Goal: Transaction & Acquisition: Purchase product/service

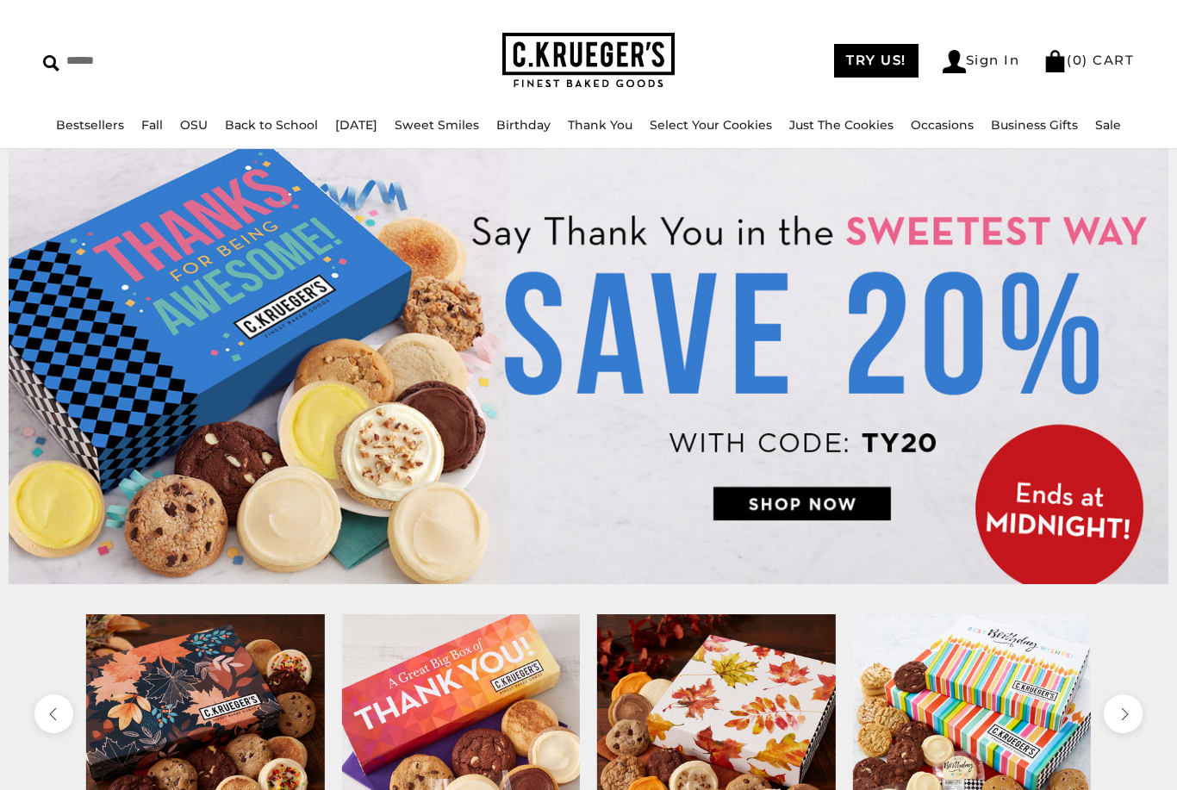
scroll to position [46, 0]
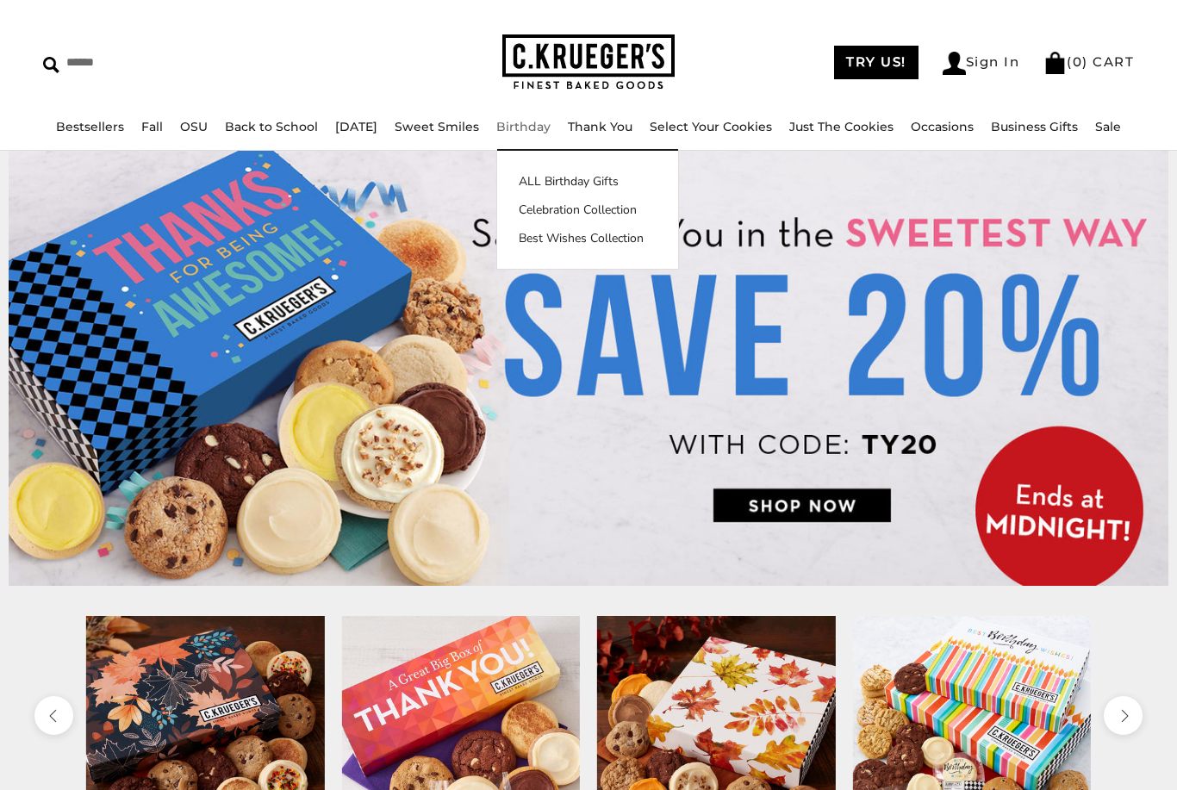
click at [538, 132] on link "Birthday" at bounding box center [523, 127] width 54 height 16
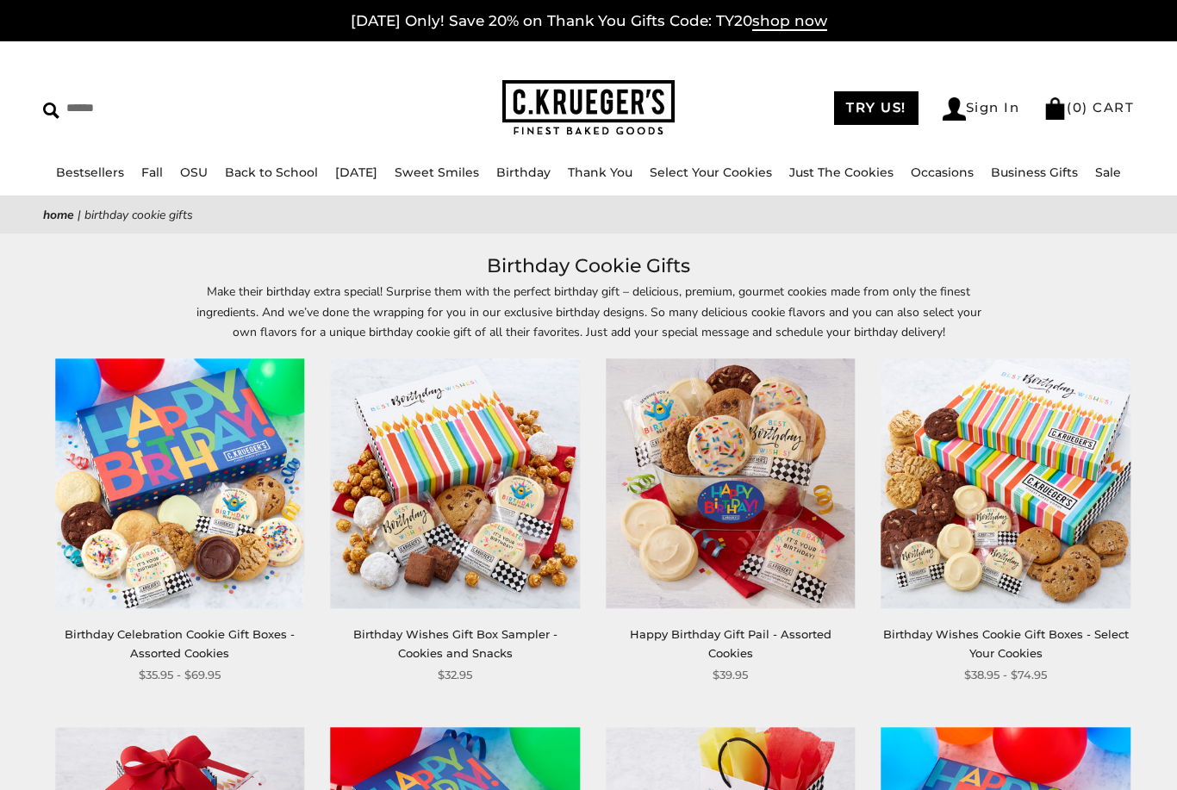
click at [79, 122] on input "Search" at bounding box center [169, 108] width 253 height 27
type input "******"
click at [399, 106] on input "******" at bounding box center [410, 106] width 47 height 23
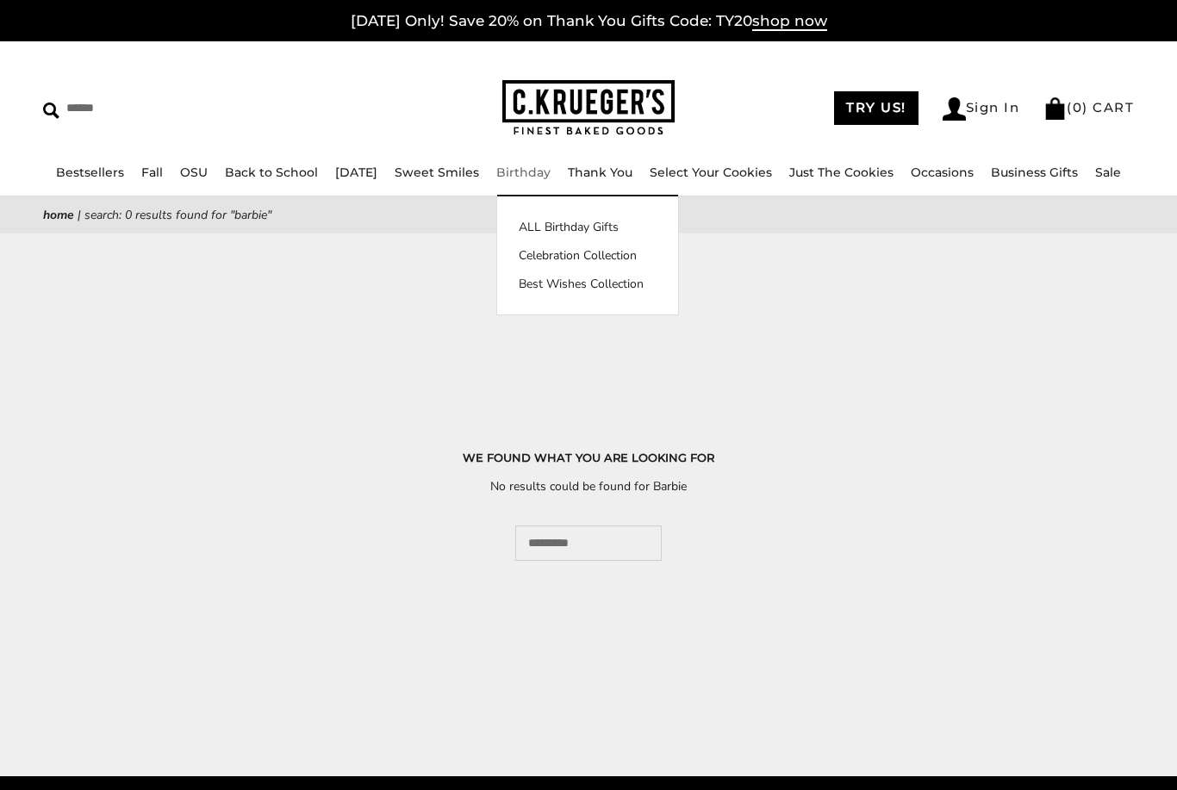
click at [531, 222] on link "ALL Birthday Gifts" at bounding box center [587, 227] width 181 height 18
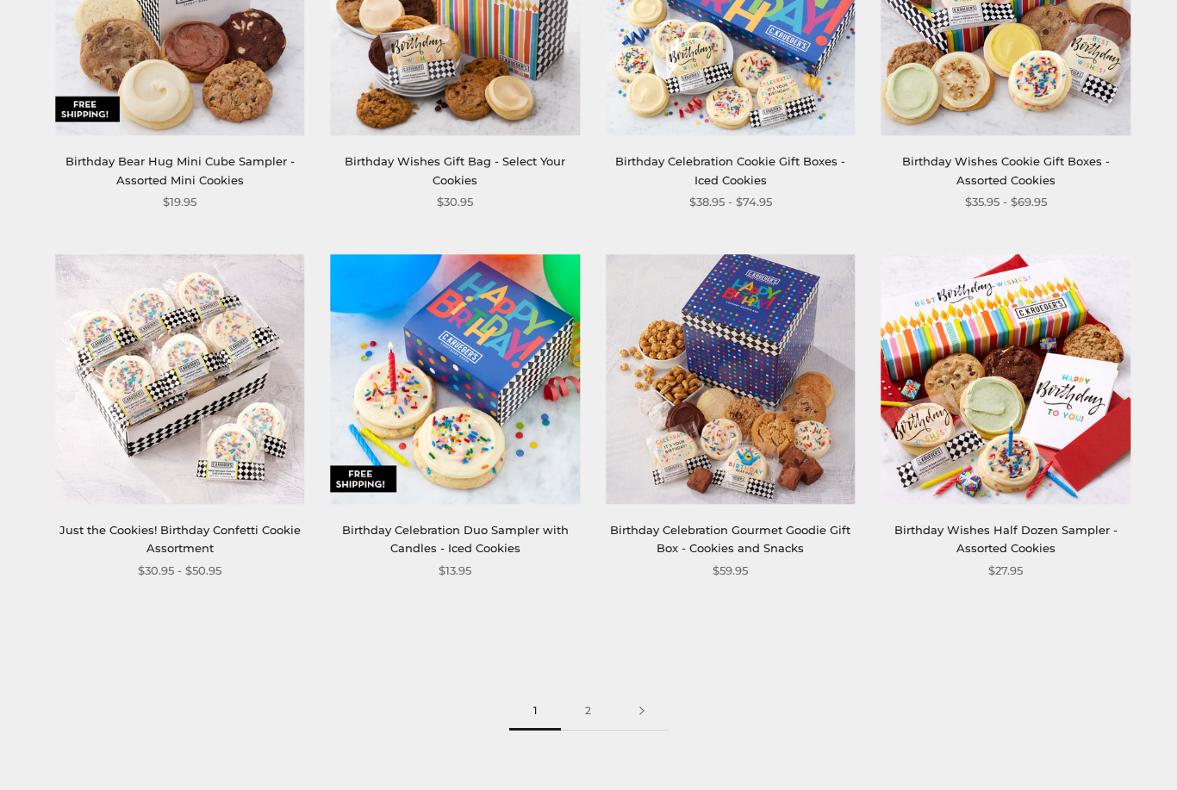
scroll to position [1948, 0]
click at [601, 719] on link "2" at bounding box center [588, 711] width 54 height 39
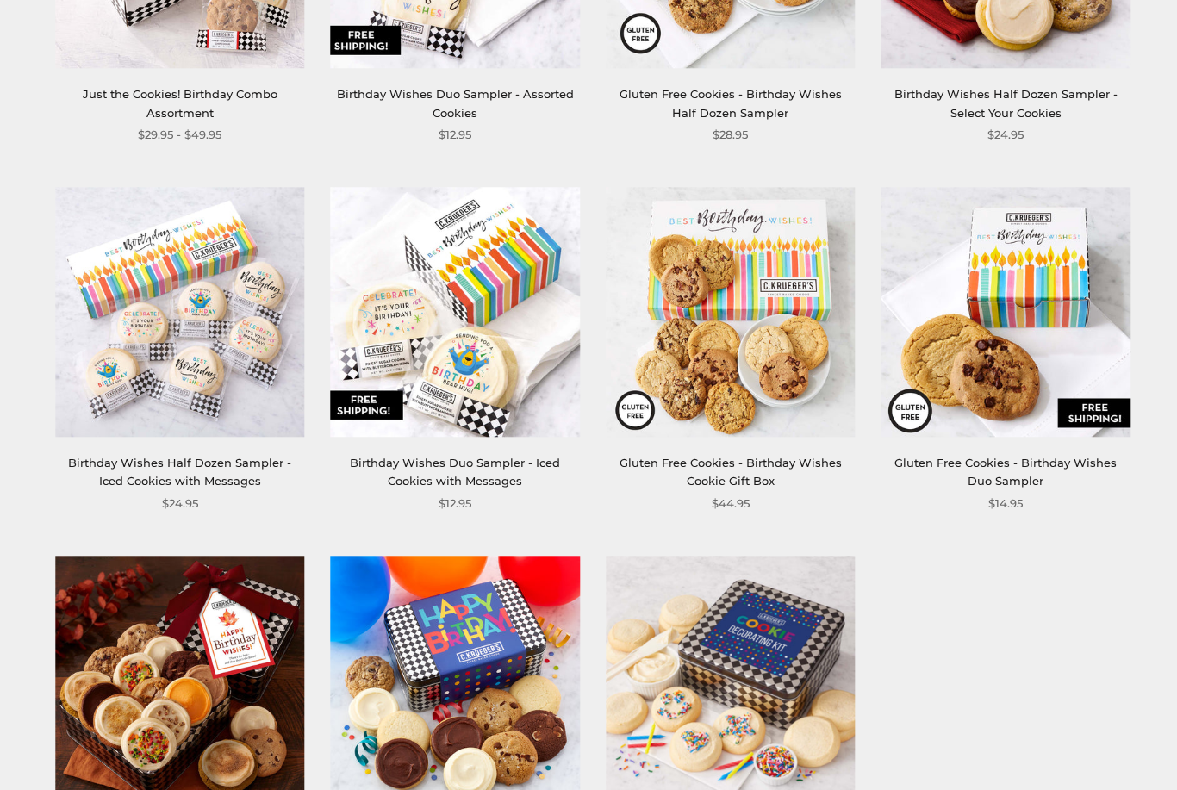
scroll to position [505, 0]
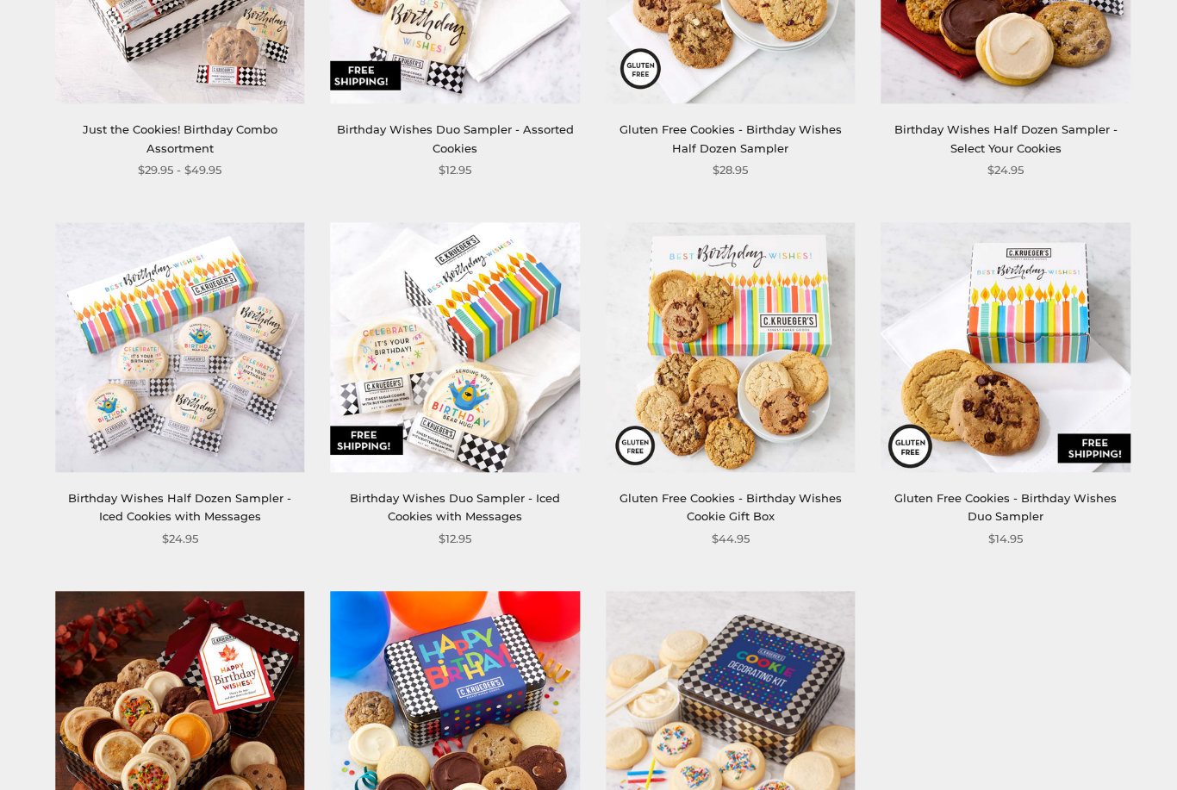
click at [161, 380] on img at bounding box center [179, 346] width 249 height 249
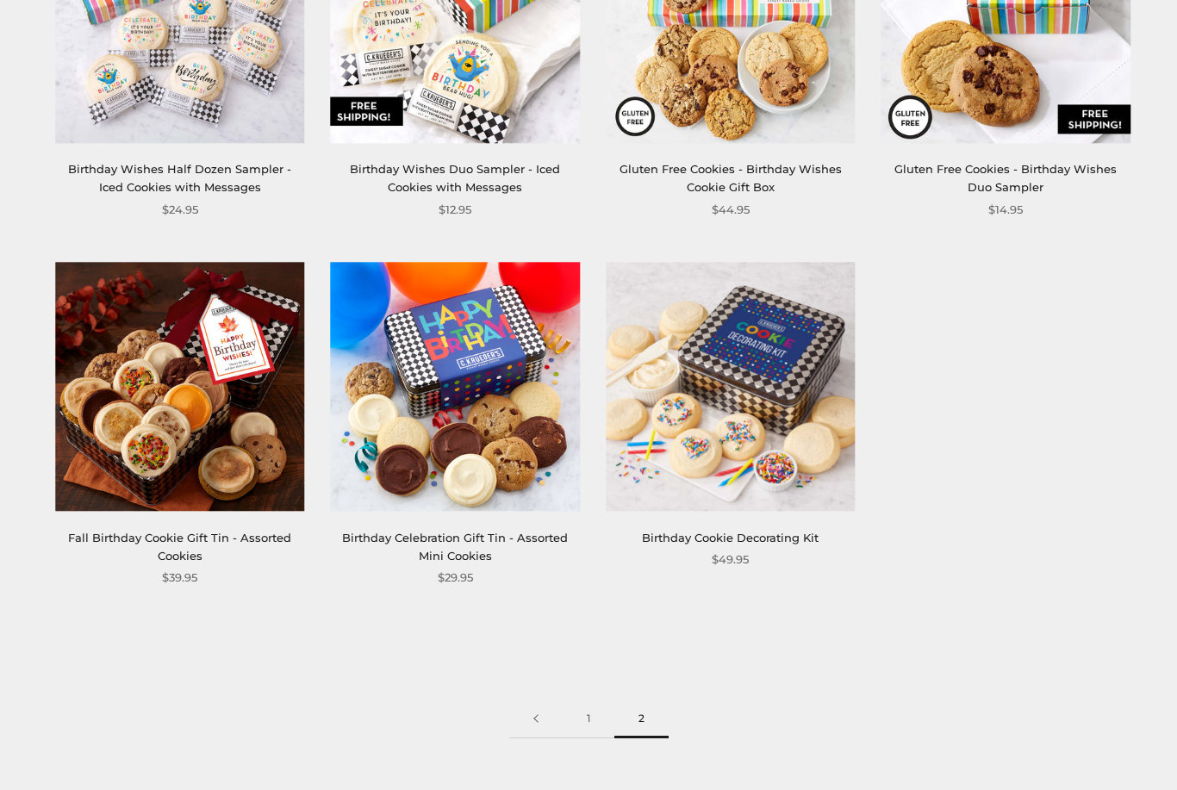
scroll to position [834, 0]
click at [587, 724] on link "1" at bounding box center [589, 719] width 52 height 39
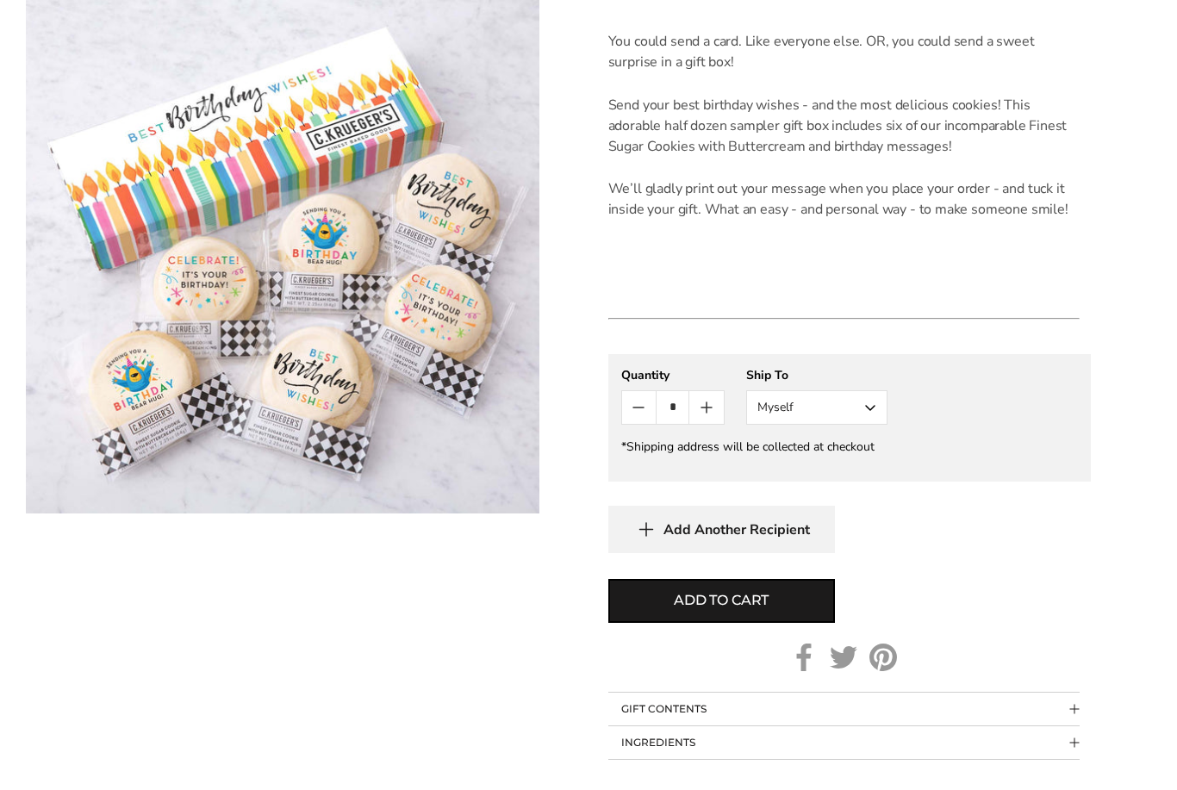
scroll to position [512, 0]
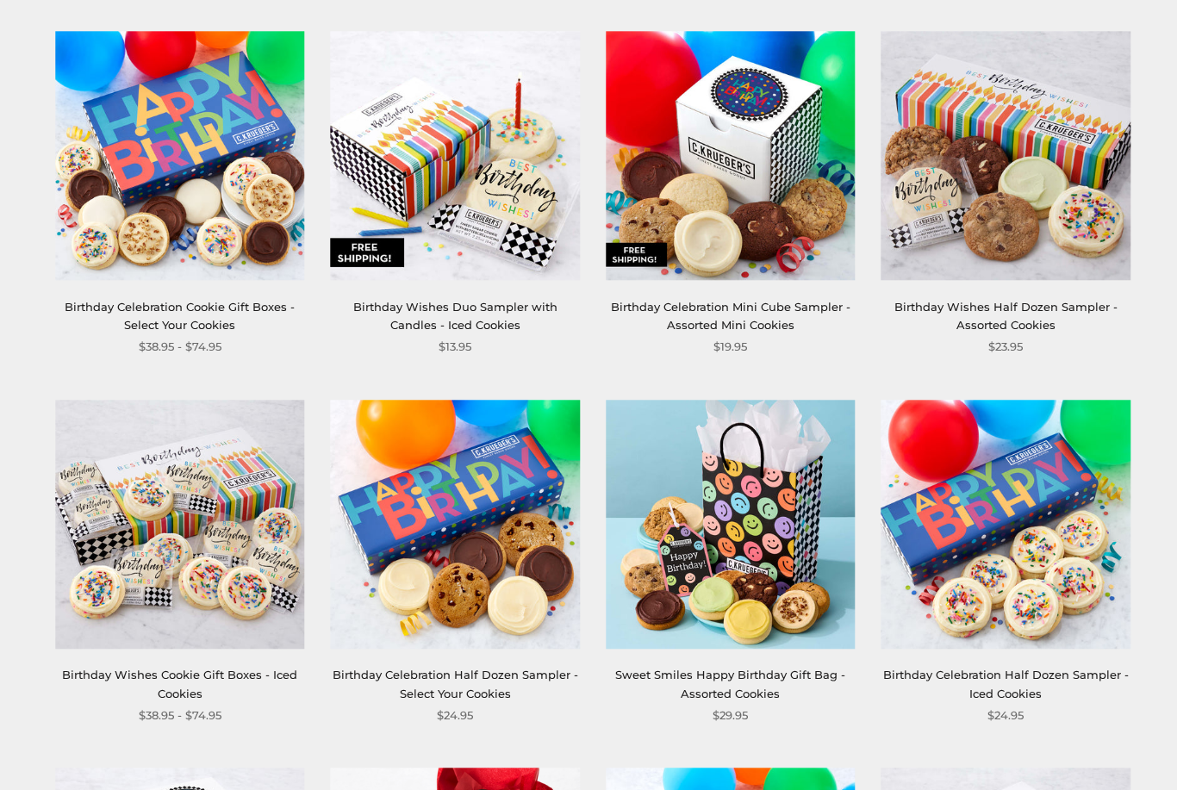
scroll to position [1065, 0]
click at [184, 529] on img at bounding box center [179, 524] width 249 height 249
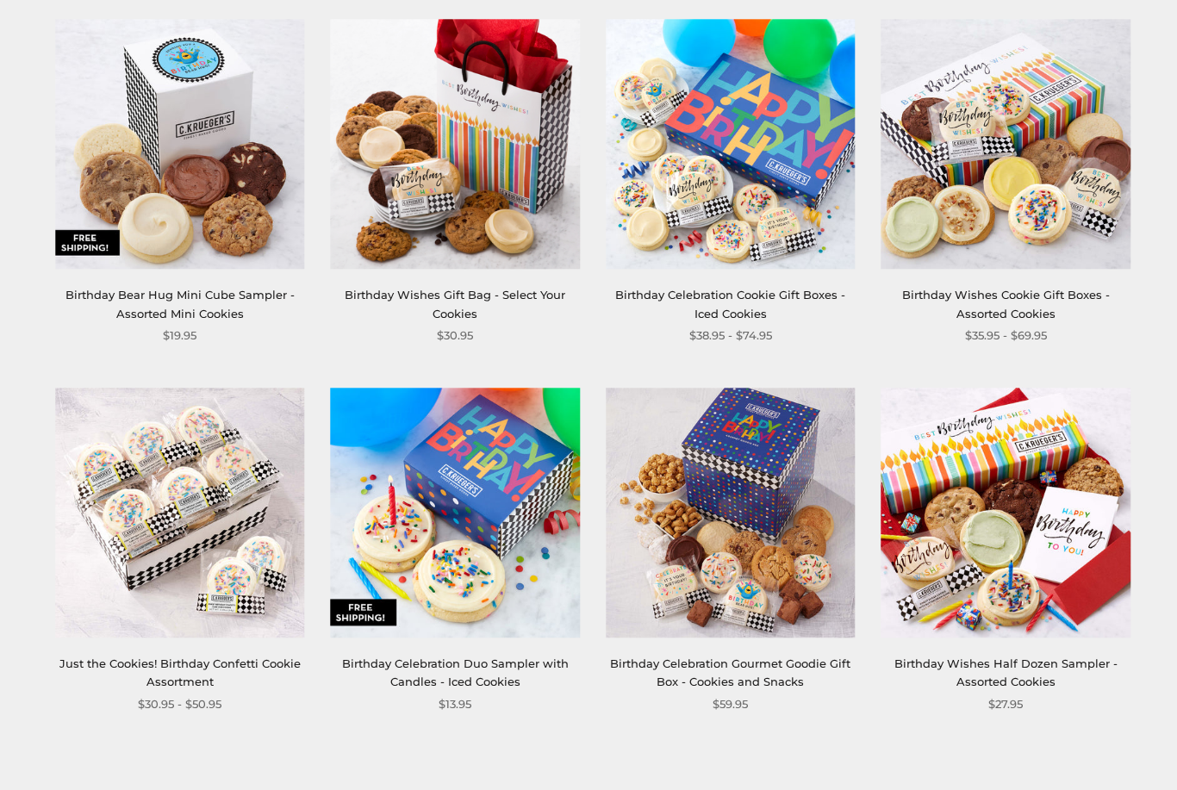
scroll to position [1814, 0]
click at [172, 509] on img at bounding box center [179, 512] width 249 height 249
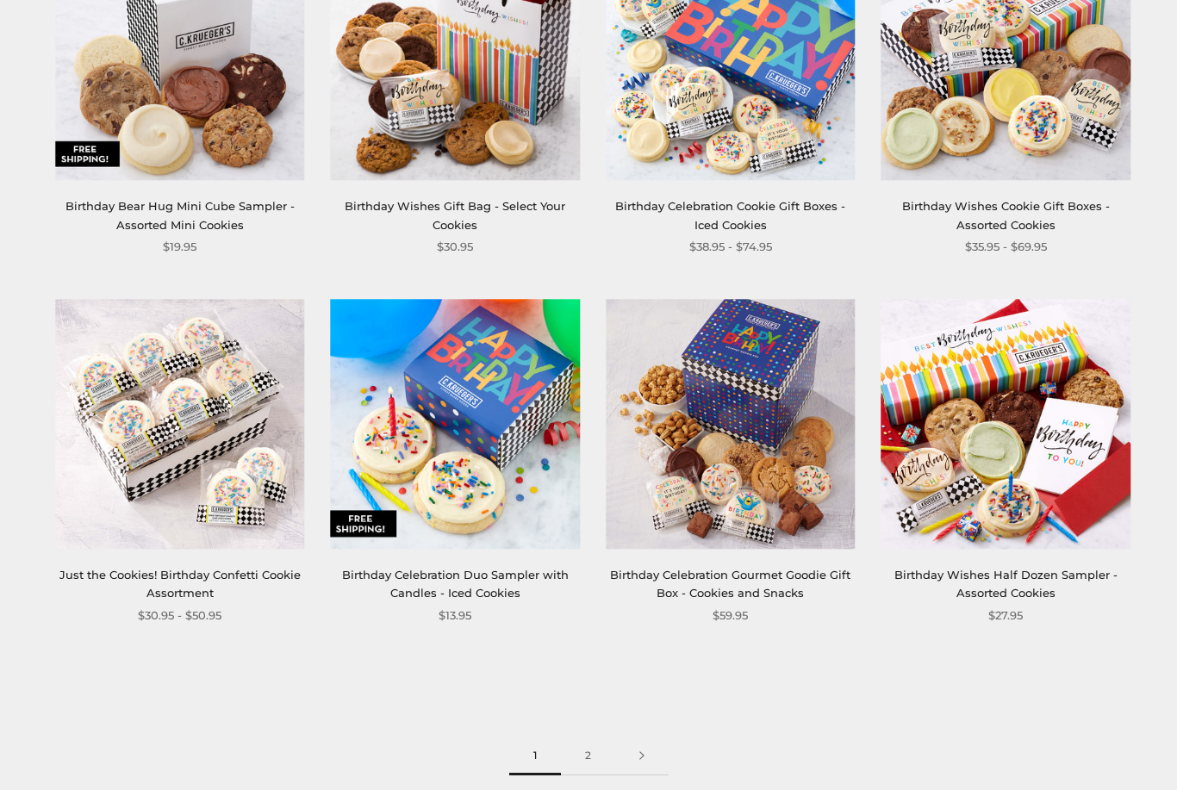
scroll to position [1907, 0]
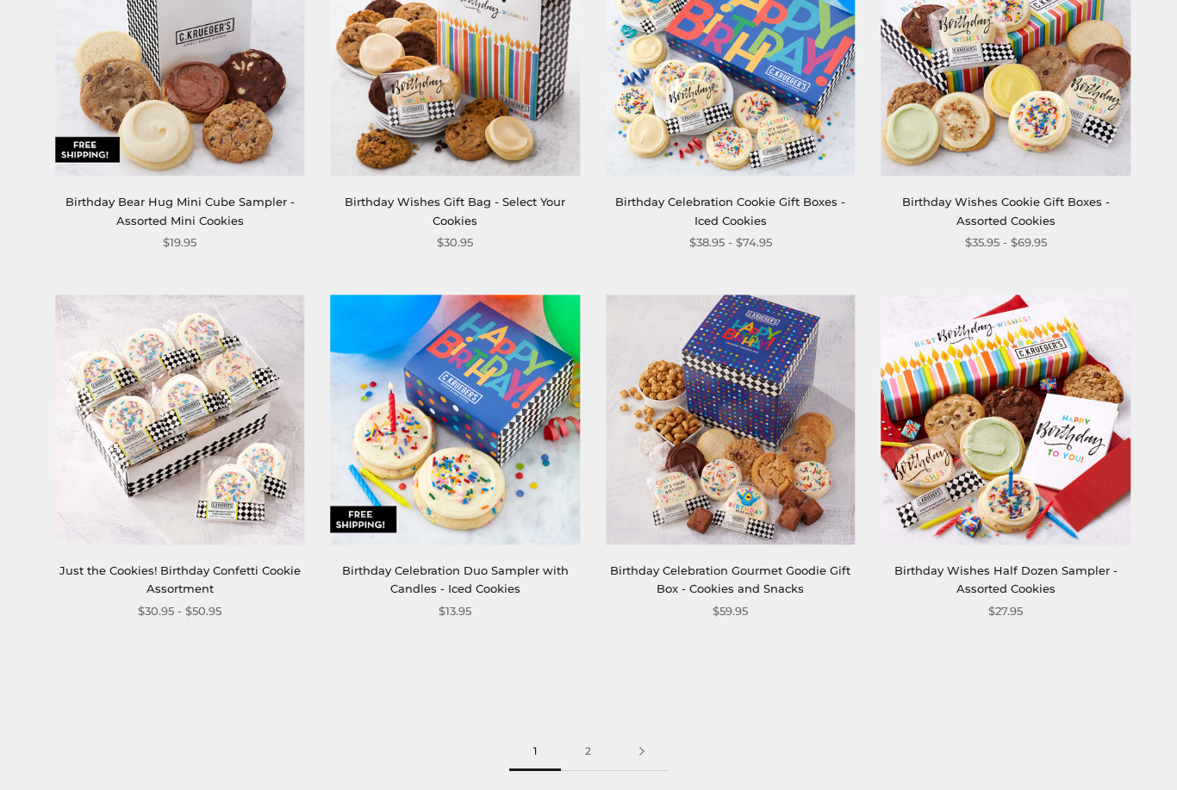
click at [578, 747] on link "2" at bounding box center [588, 751] width 54 height 39
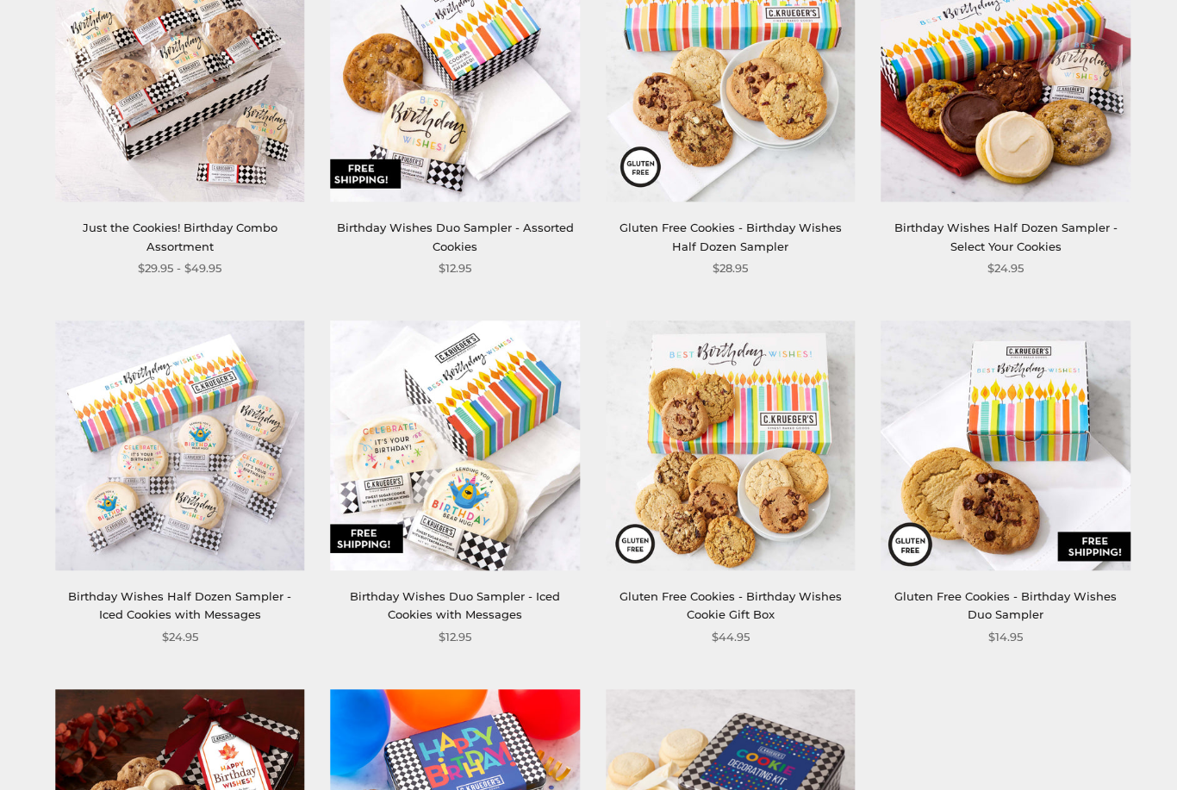
scroll to position [407, 0]
click at [171, 526] on img at bounding box center [179, 445] width 249 height 249
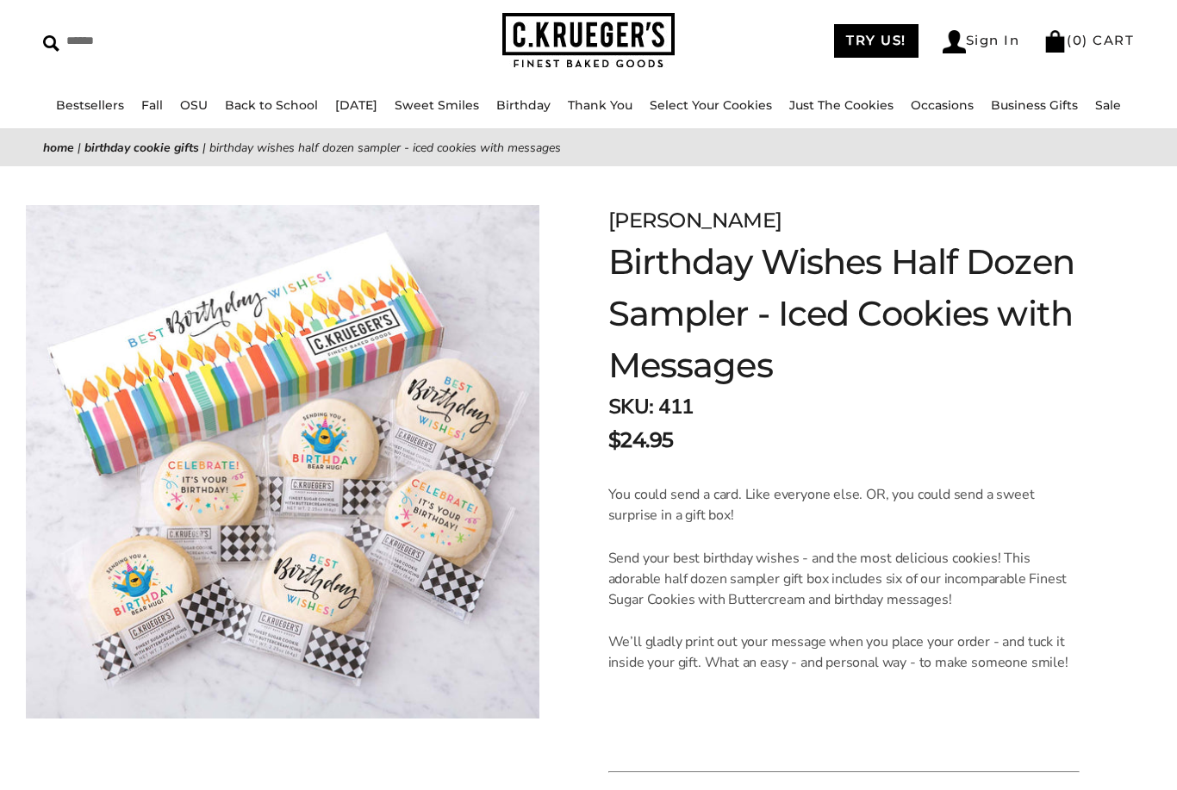
scroll to position [66, 0]
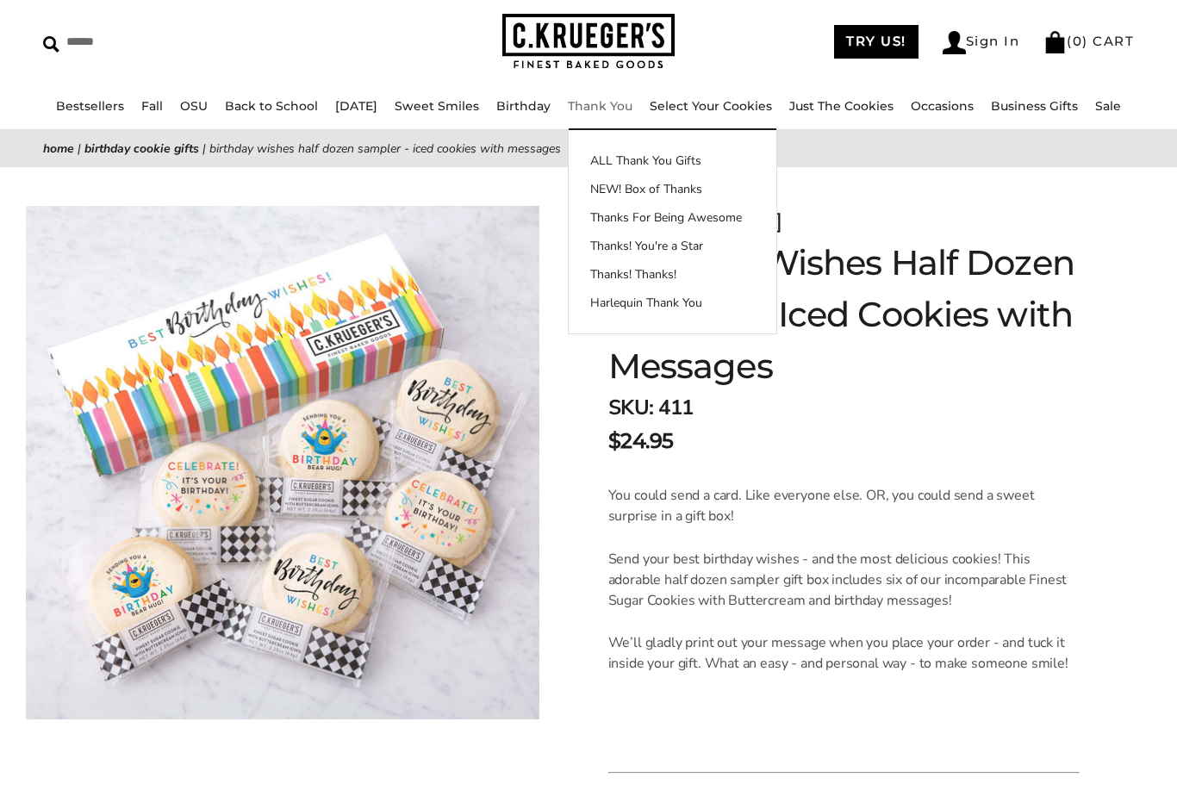
click at [598, 112] on link "Thank You" at bounding box center [600, 106] width 65 height 16
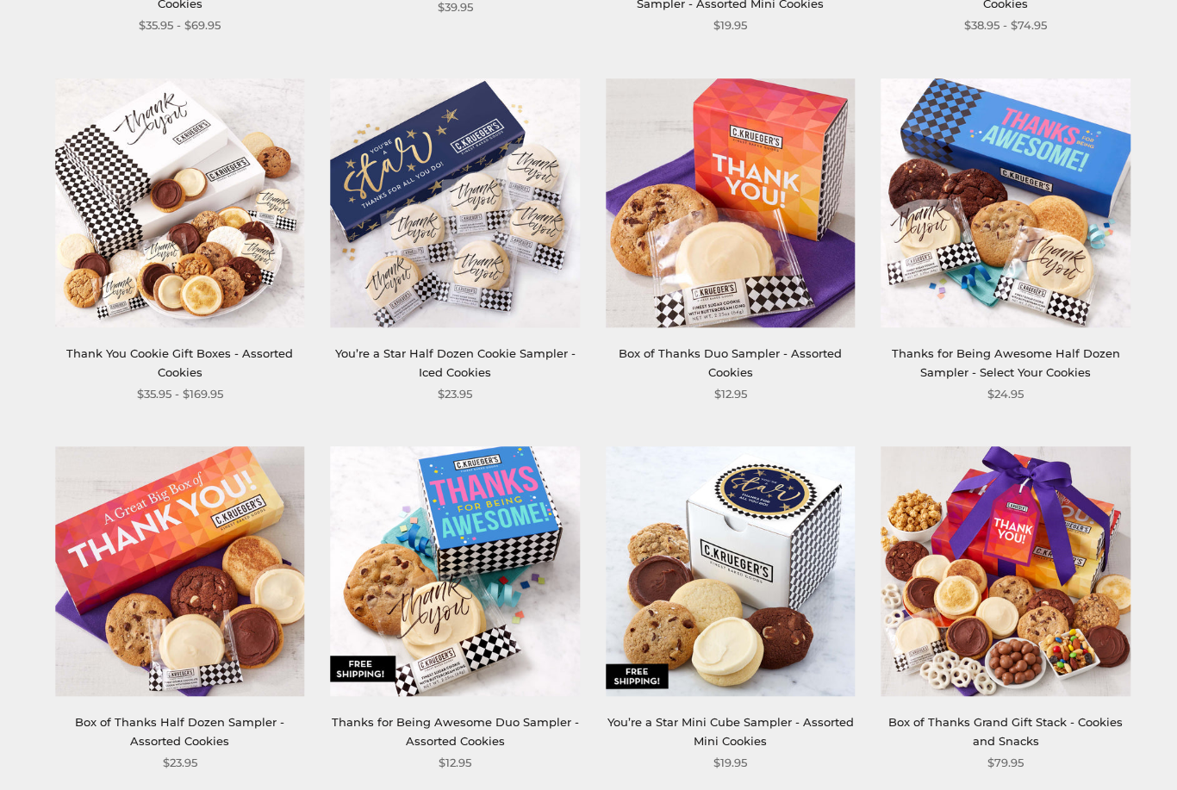
scroll to position [1389, 0]
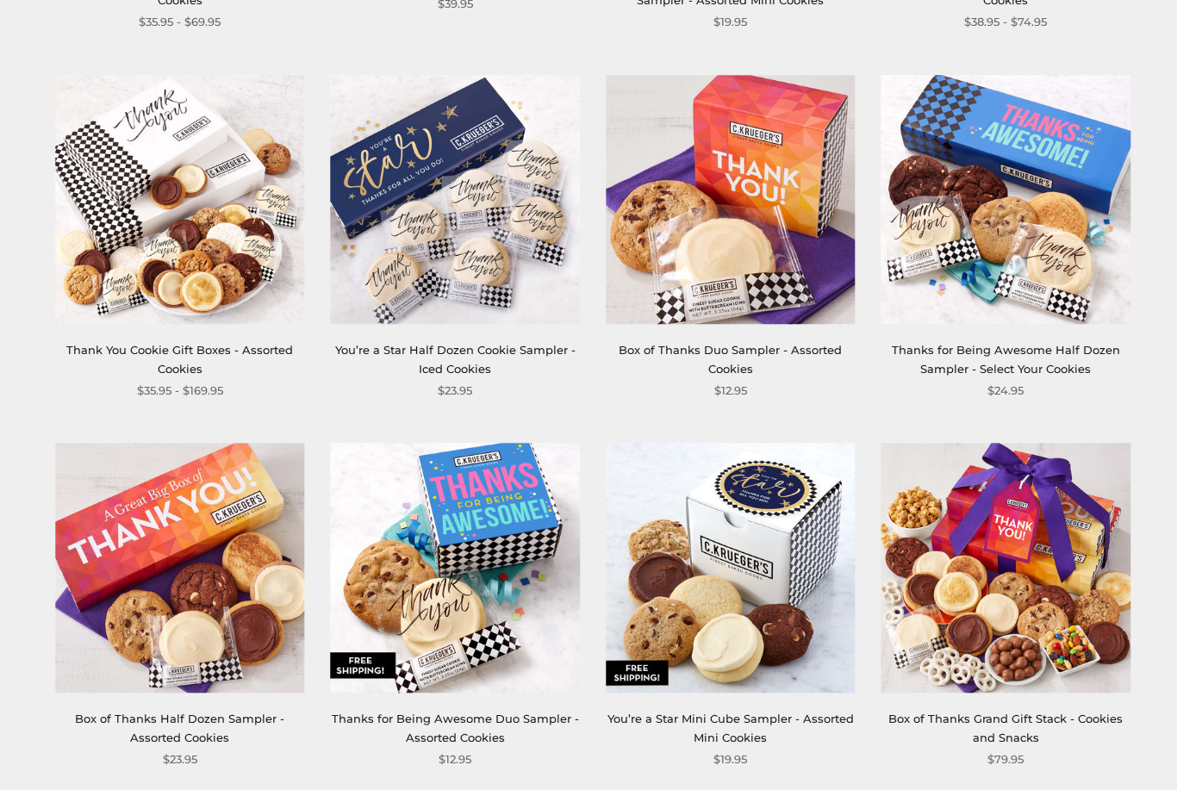
click at [449, 267] on img at bounding box center [455, 200] width 249 height 249
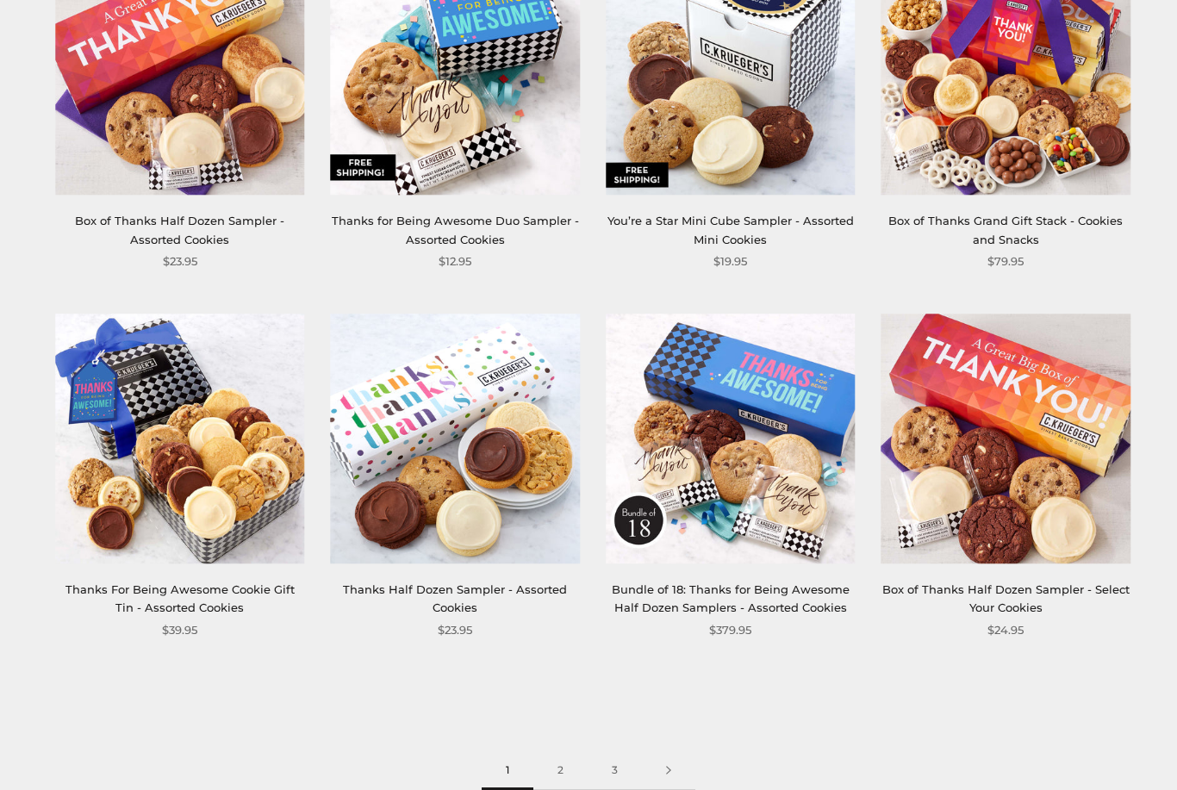
scroll to position [1903, 0]
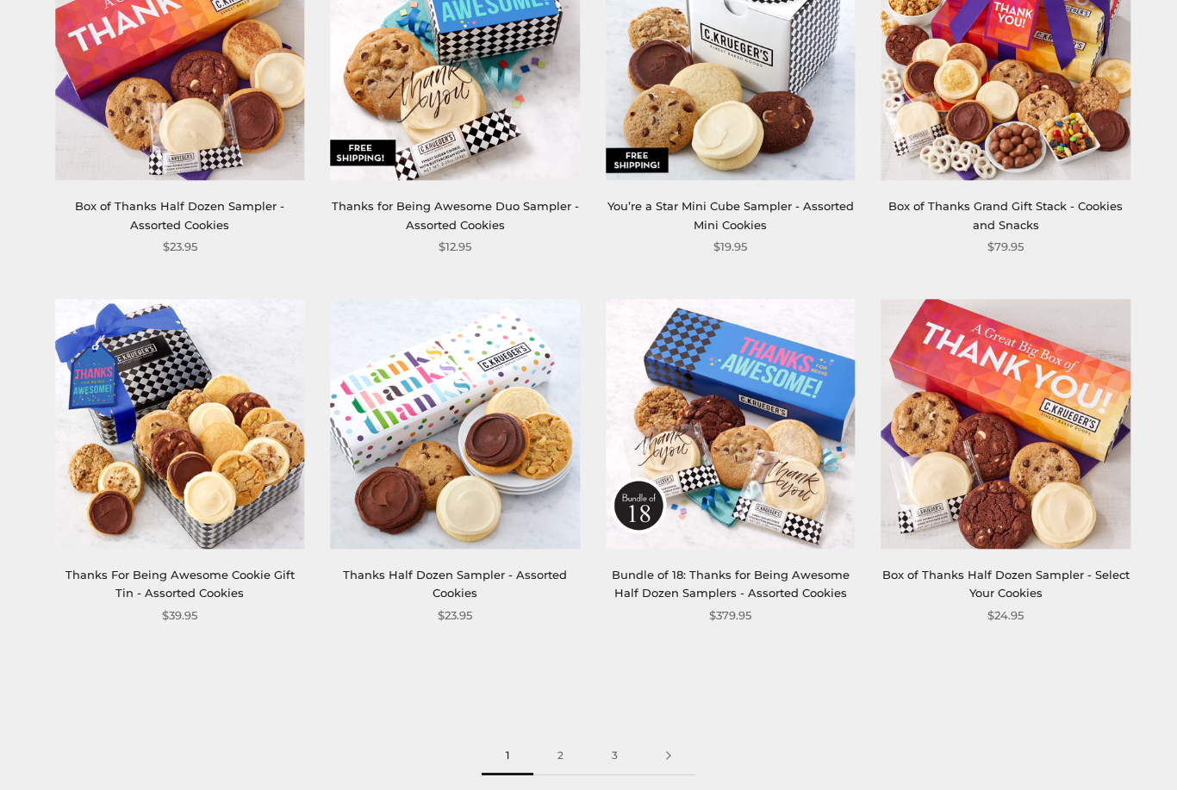
click at [556, 755] on link "2" at bounding box center [560, 756] width 54 height 39
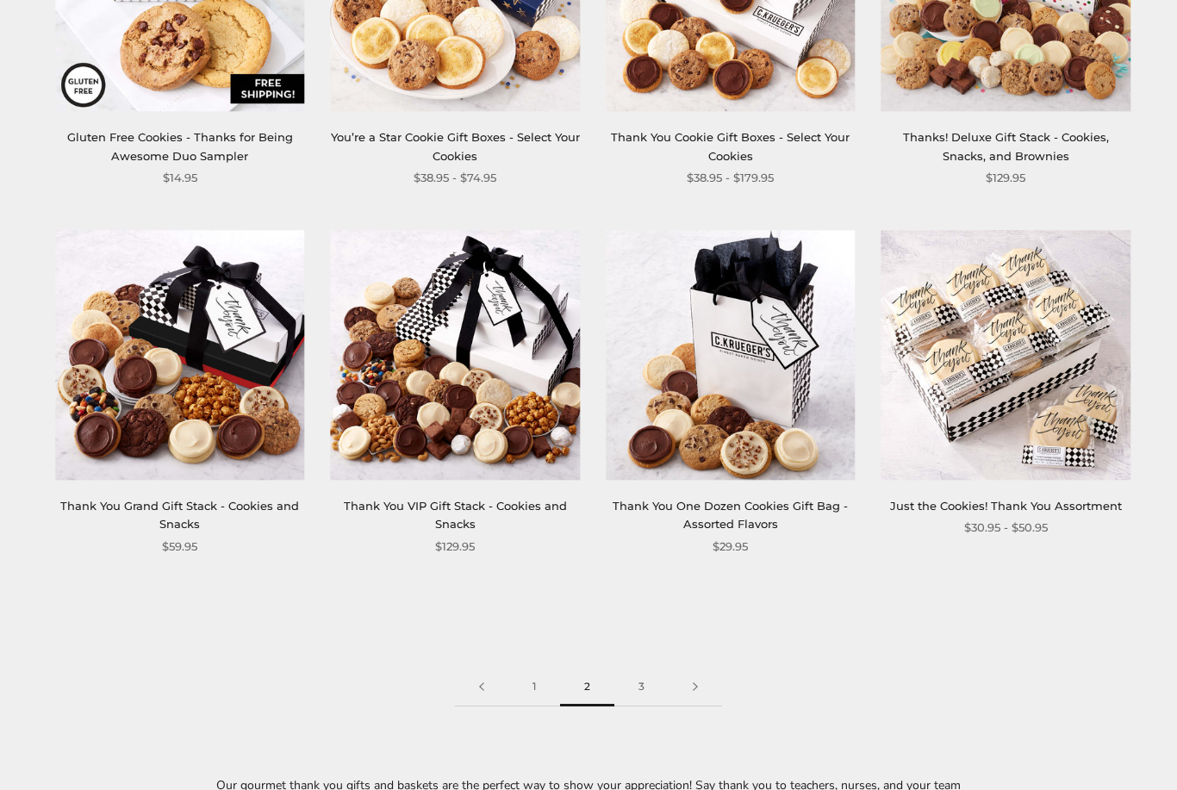
scroll to position [1972, 0]
click at [637, 684] on link "3" at bounding box center [641, 687] width 54 height 39
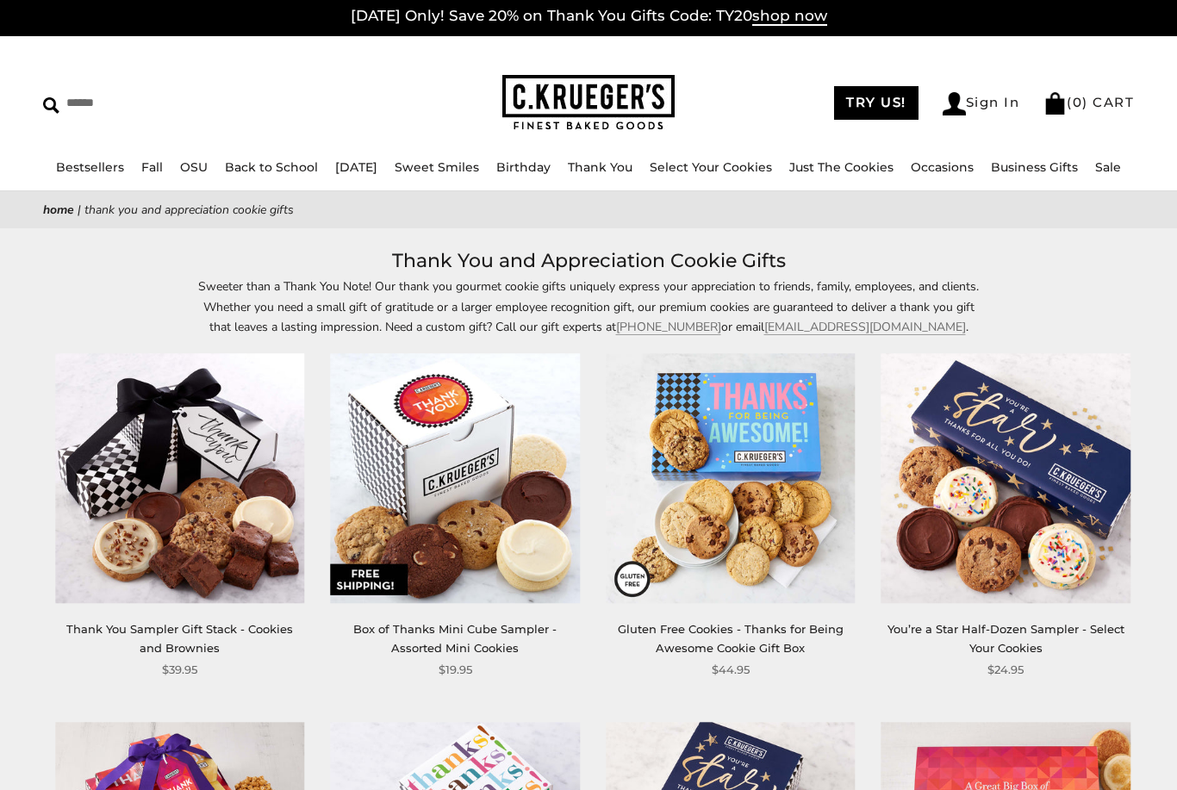
scroll to position [0, 0]
